Goal: Ask a question

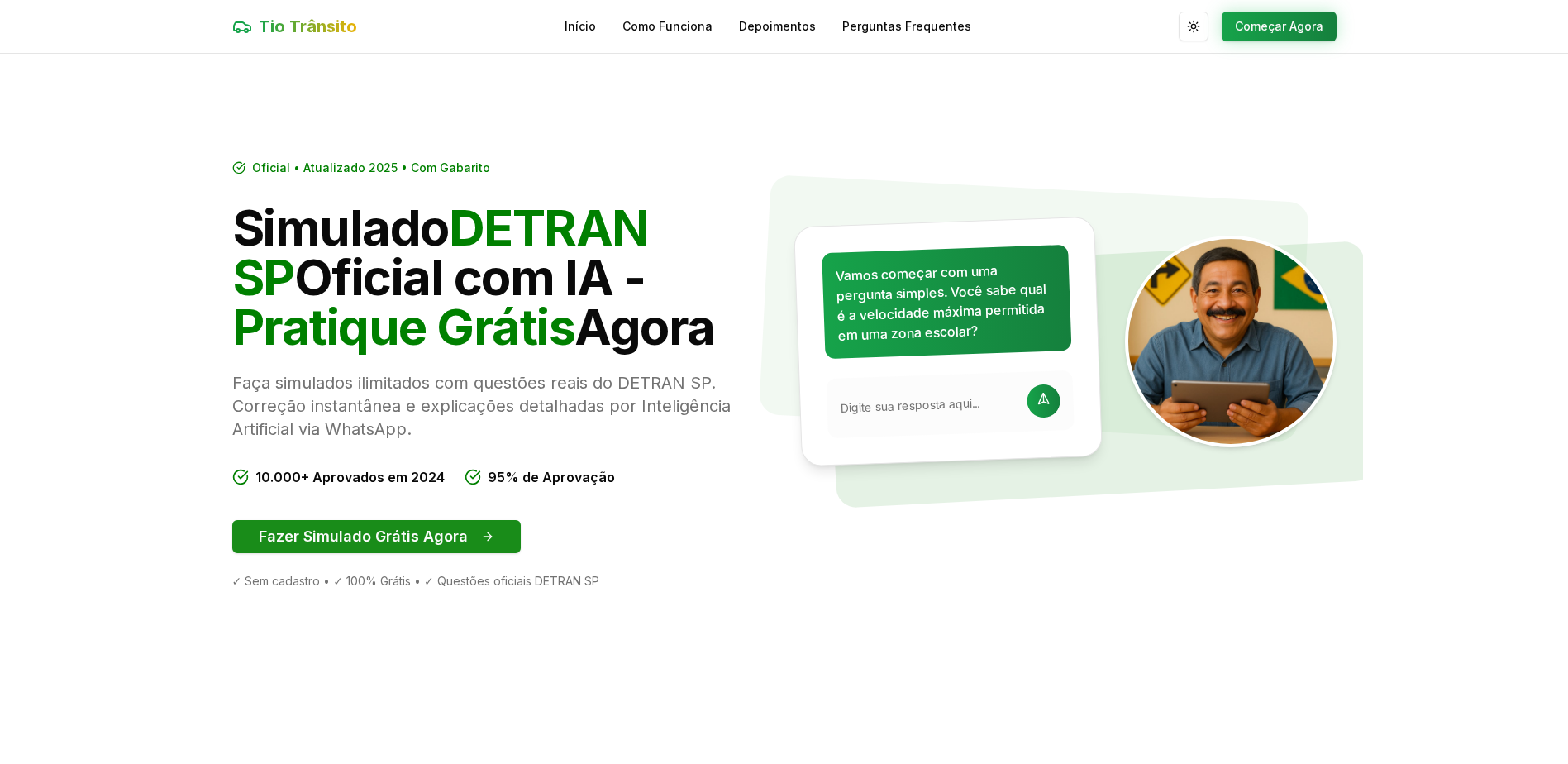
click at [419, 543] on button "Fazer Simulado Grátis Agora" at bounding box center [377, 536] width 289 height 33
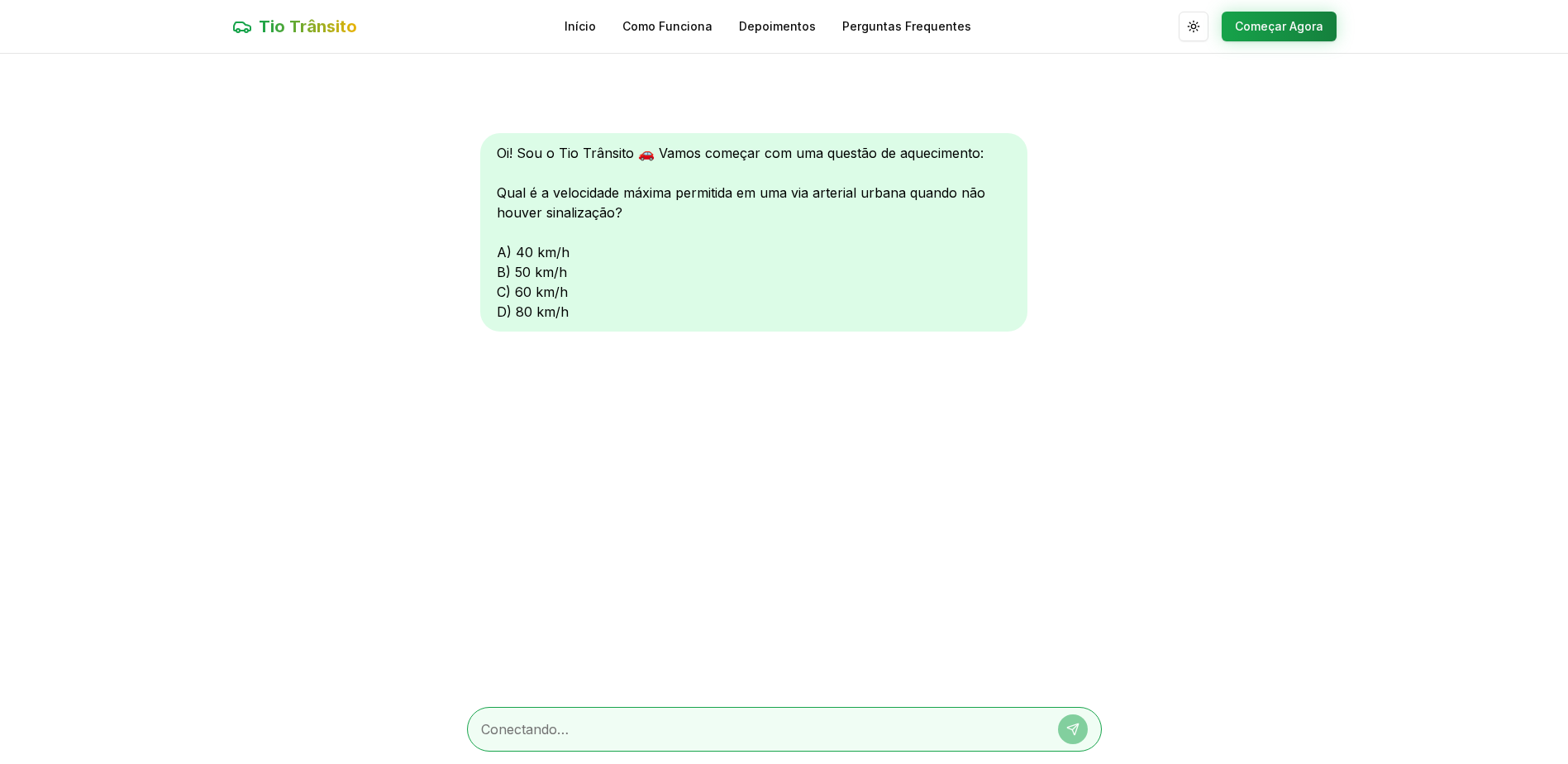
scroll to position [1, 0]
click at [499, 288] on div "Oi! Sou o Tio Trânsito 🚗 Vamos começar com uma questão de aquecimento: Qual é a…" at bounding box center [754, 231] width 547 height 199
click at [498, 270] on div "Oi! Sou o Tio Trânsito 🚗 Vamos começar com uma questão de aquecimento: Qual é a…" at bounding box center [754, 231] width 547 height 199
click at [606, 731] on textarea at bounding box center [762, 728] width 560 height 20
type textarea "b"
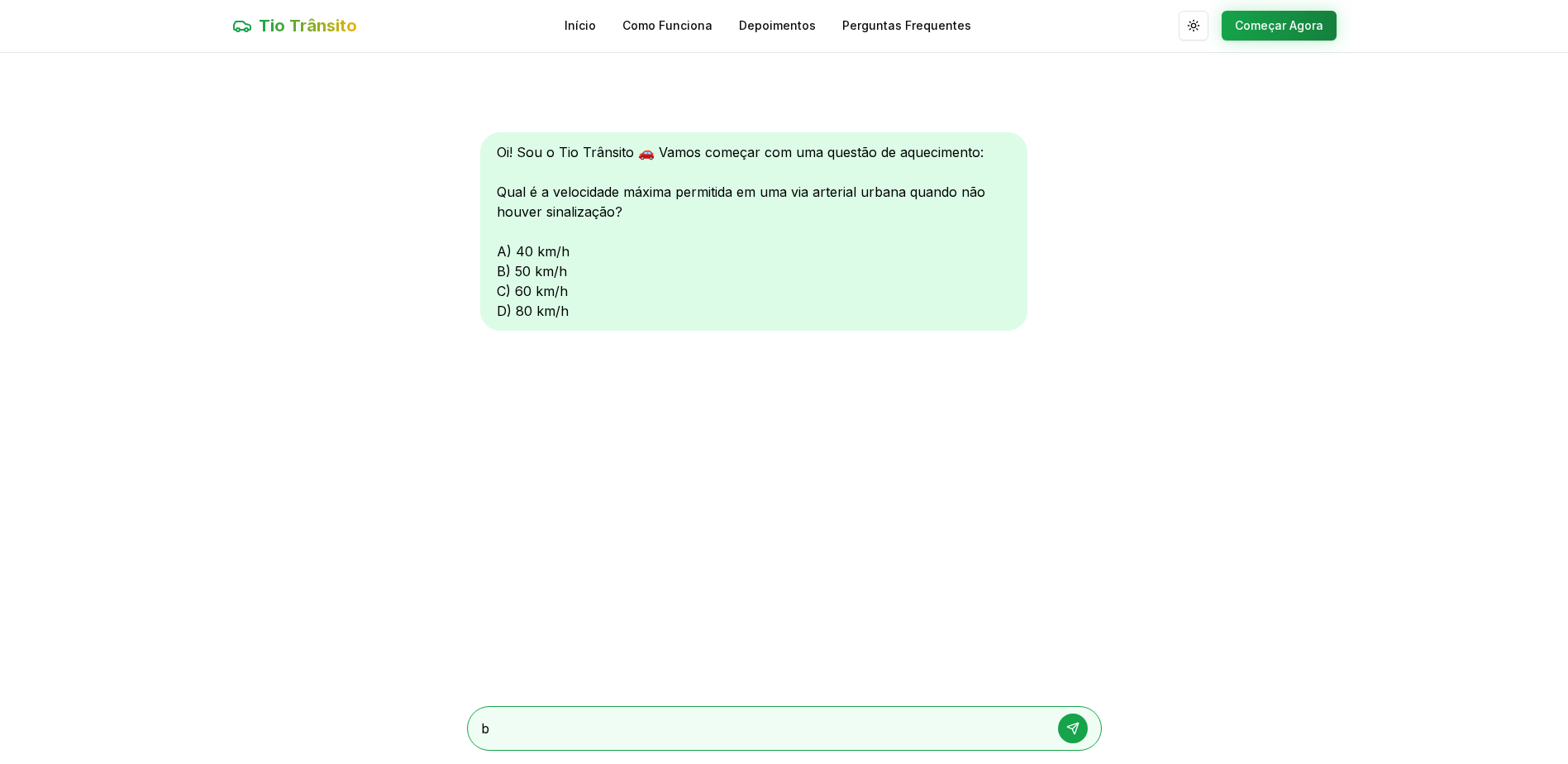
click at [1069, 730] on icon at bounding box center [1073, 729] width 13 height 13
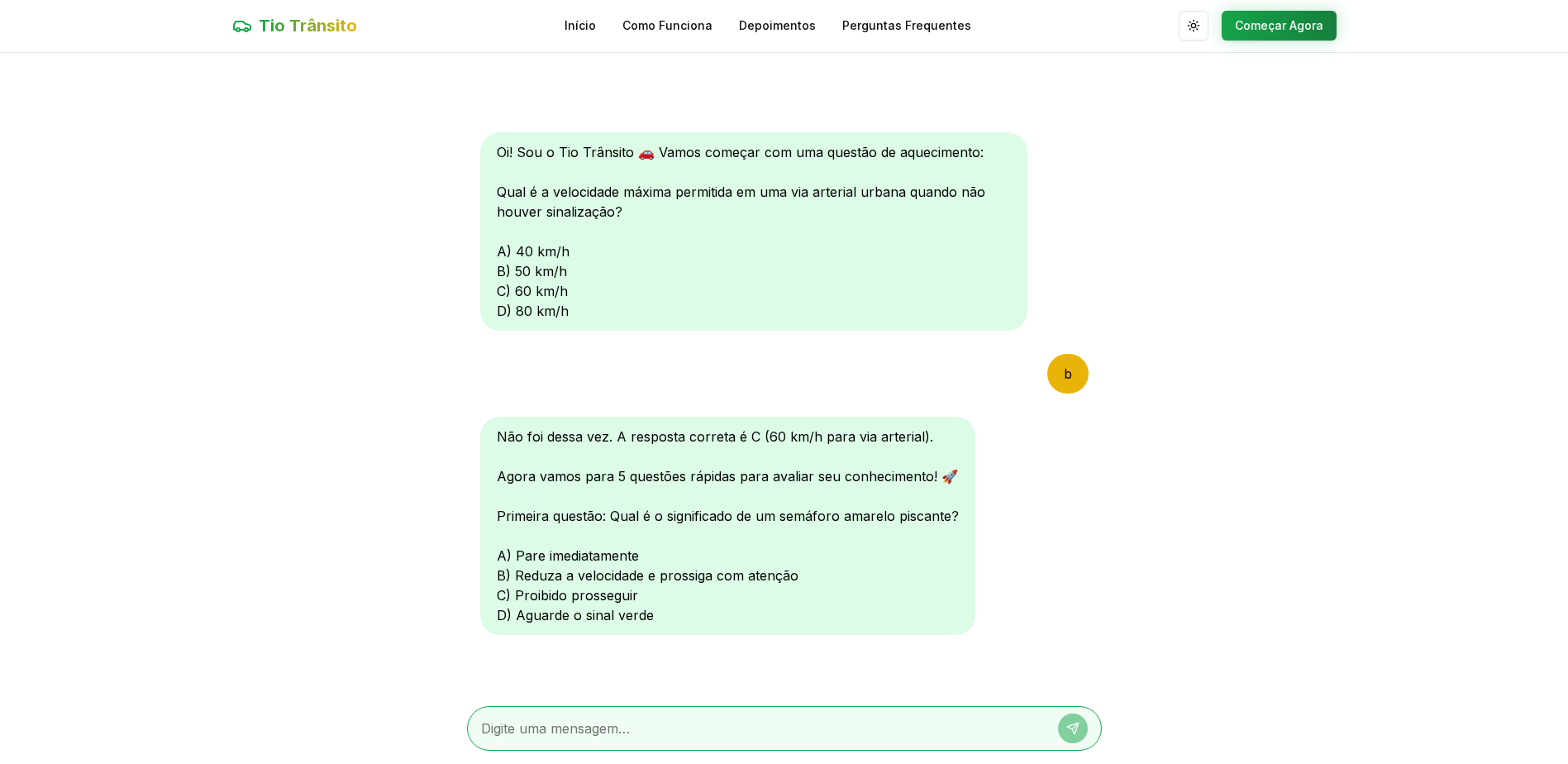
click at [555, 728] on textarea at bounding box center [762, 728] width 560 height 20
type textarea "b"
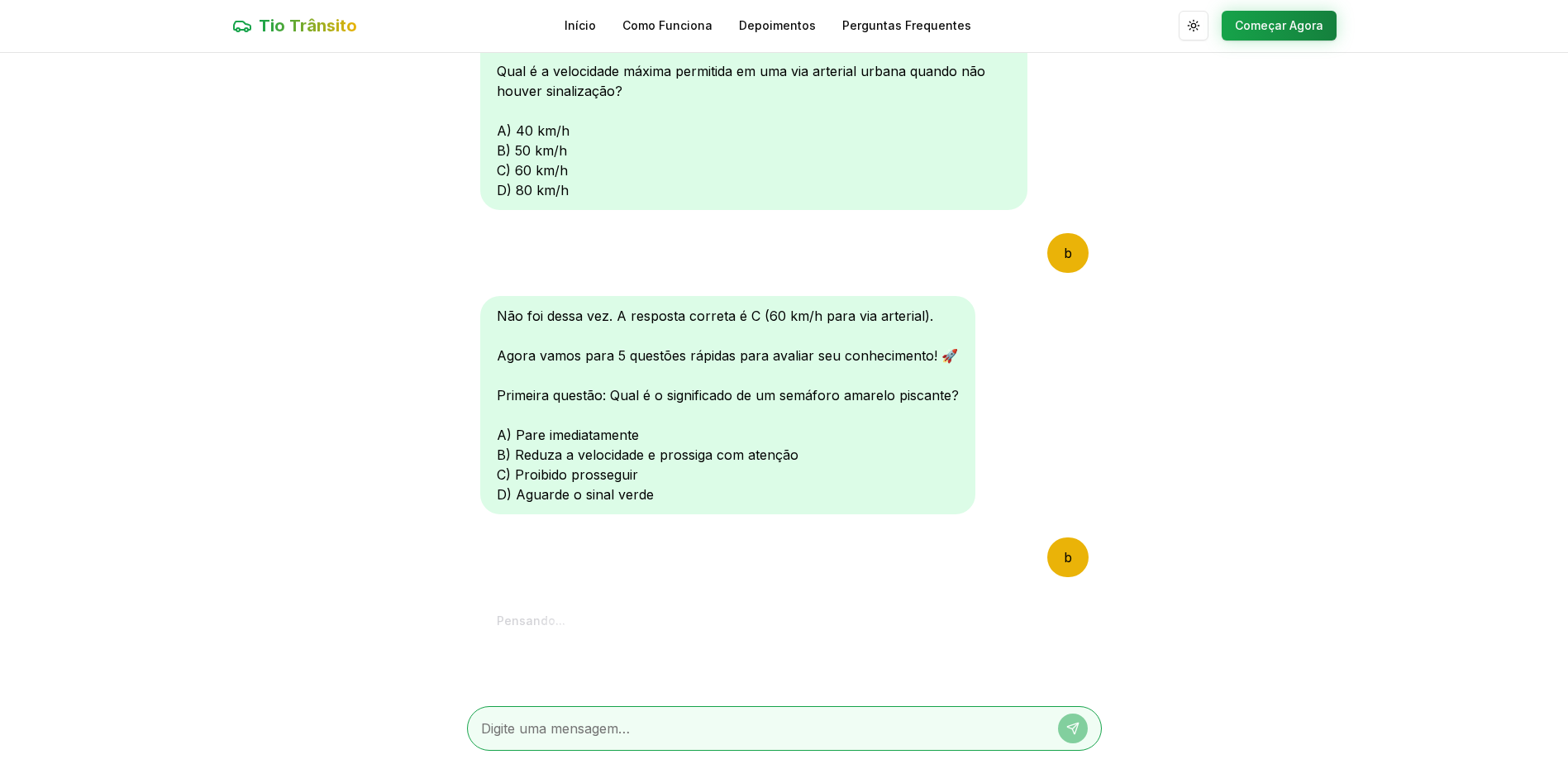
scroll to position [429, 0]
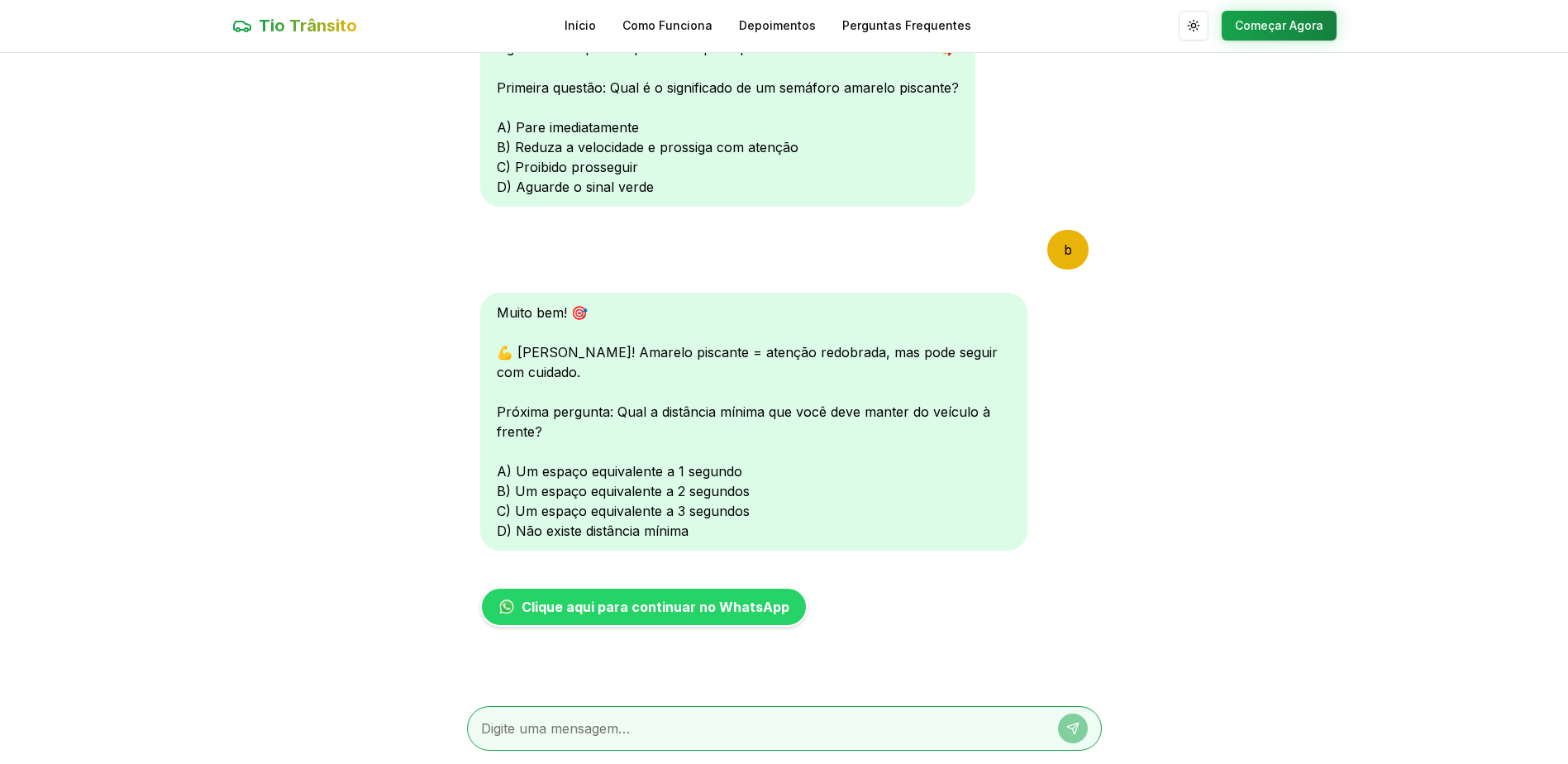
click at [597, 730] on textarea at bounding box center [762, 728] width 560 height 20
type textarea "c"
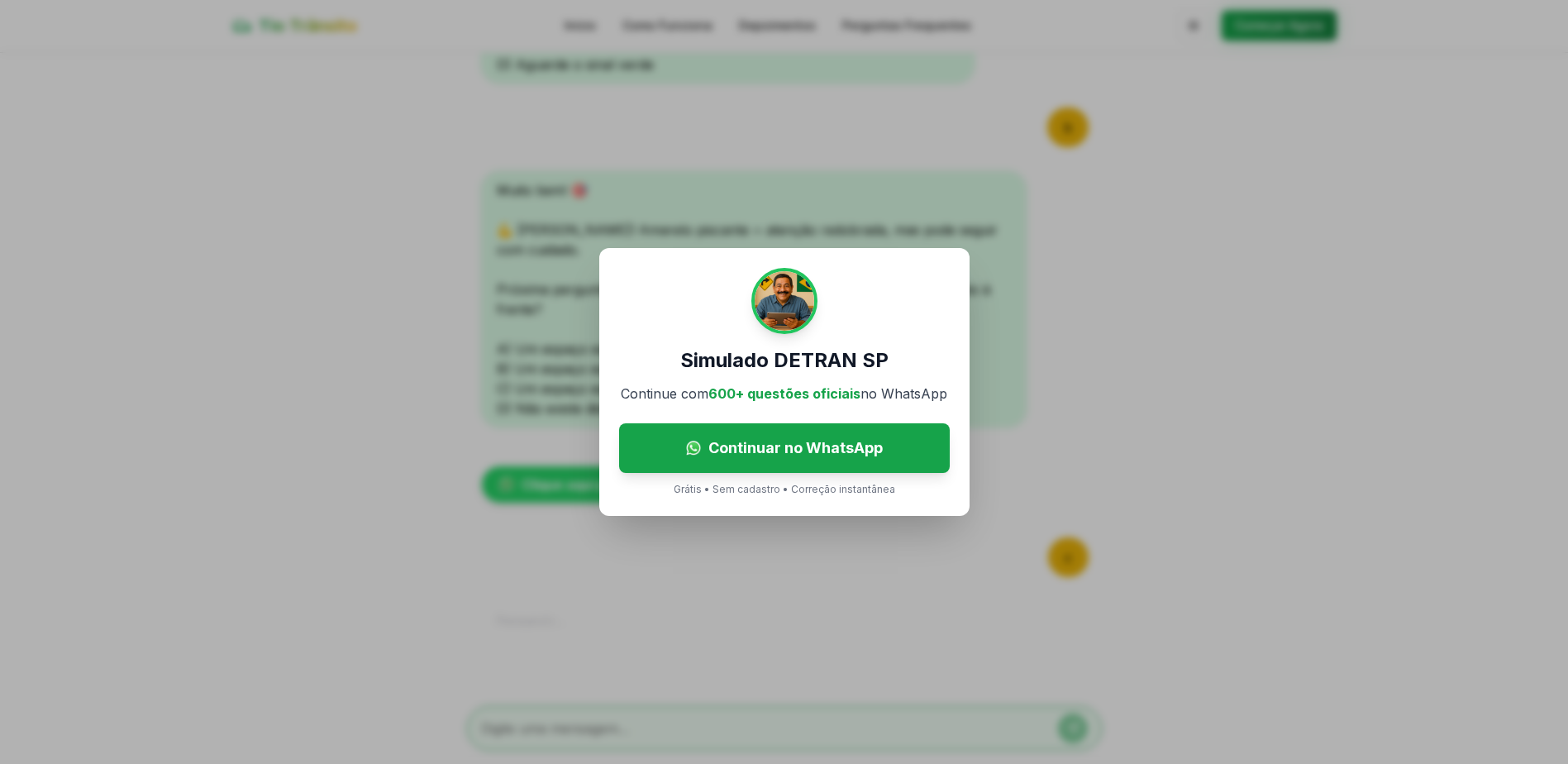
scroll to position [773, 0]
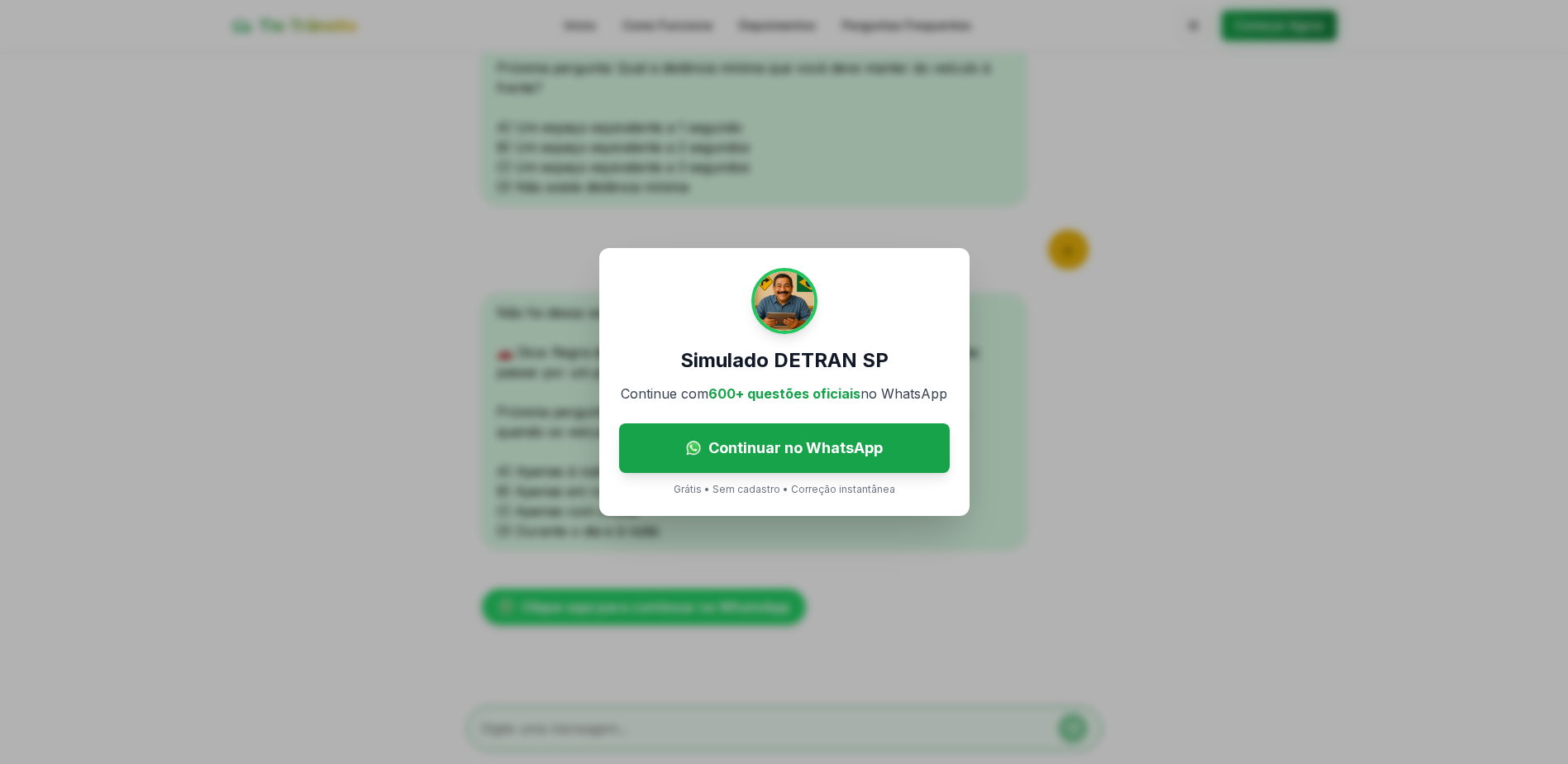
click at [793, 585] on div "Simulado DETRAN SP Continue com 600+ questões oficiais no WhatsApp Continuar no…" at bounding box center [784, 382] width 1568 height 764
click at [1036, 434] on div "Simulado DETRAN SP Continue com 600+ questões oficiais no WhatsApp Continuar no…" at bounding box center [784, 382] width 1568 height 764
click at [1065, 529] on div "Simulado DETRAN SP Continue com 600+ questões oficiais no WhatsApp Continuar no…" at bounding box center [784, 382] width 1568 height 764
